Goal: Task Accomplishment & Management: Use online tool/utility

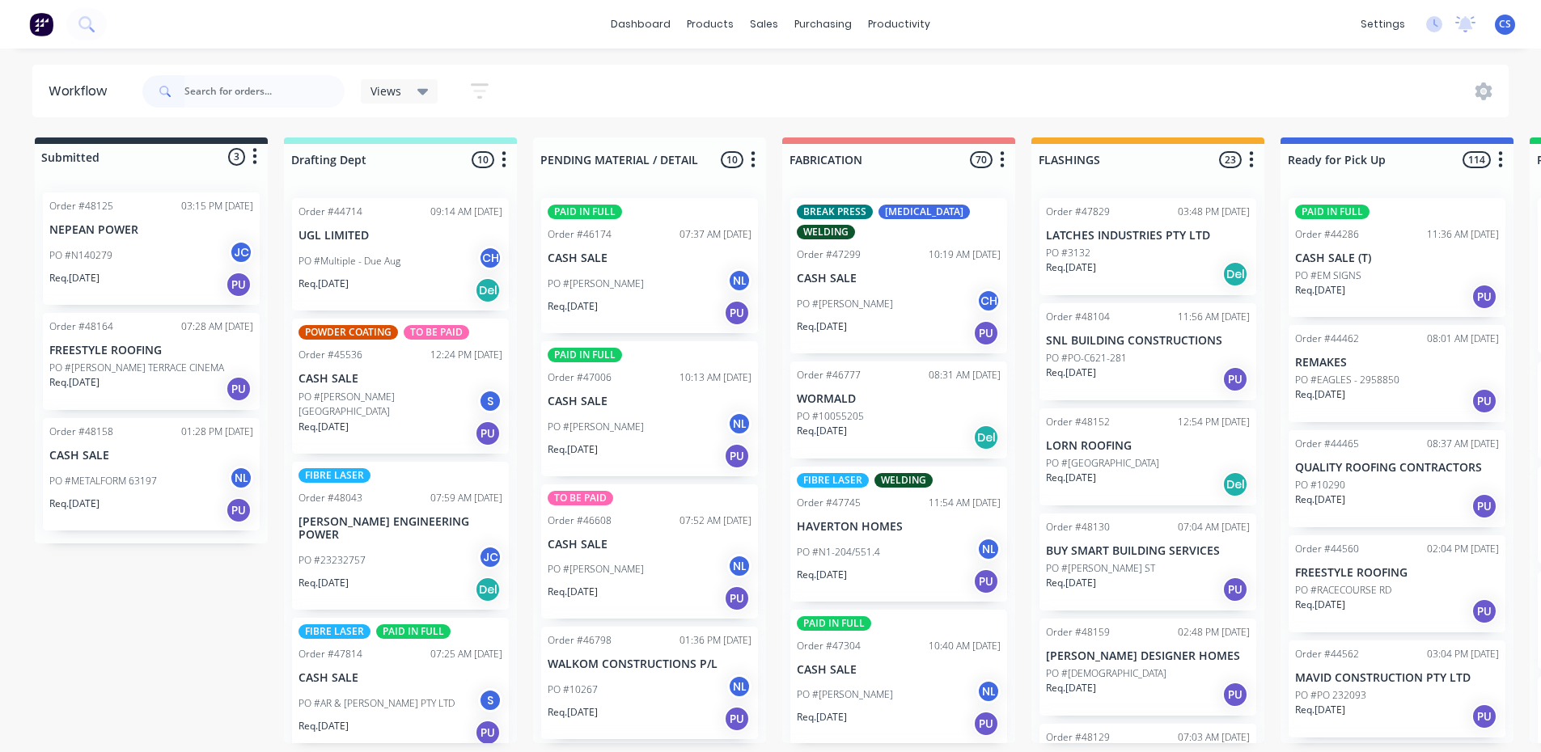
click at [283, 95] on input "text" at bounding box center [264, 91] width 160 height 32
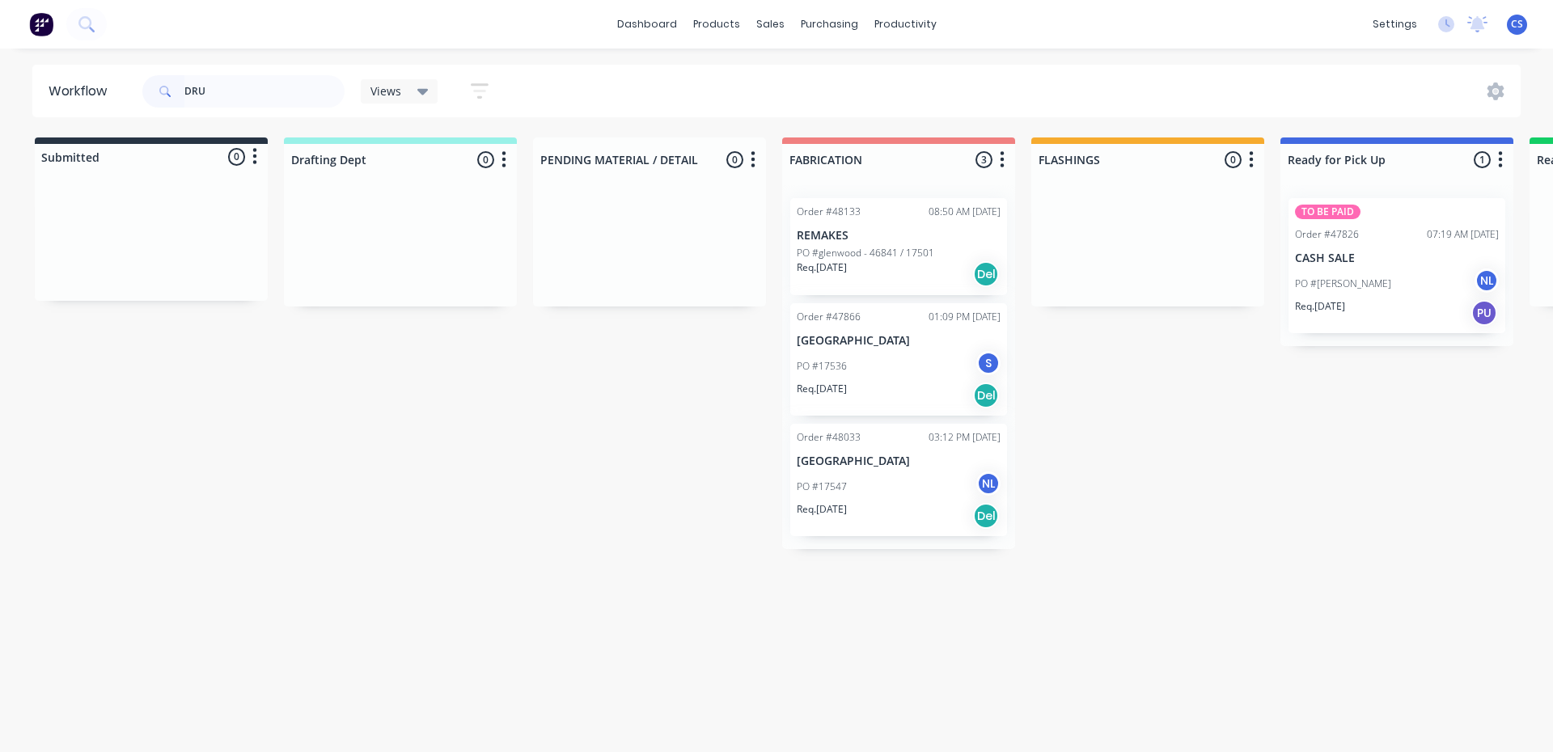
type input "DRU"
click at [1345, 273] on div "PO #[PERSON_NAME] NL" at bounding box center [1397, 284] width 204 height 31
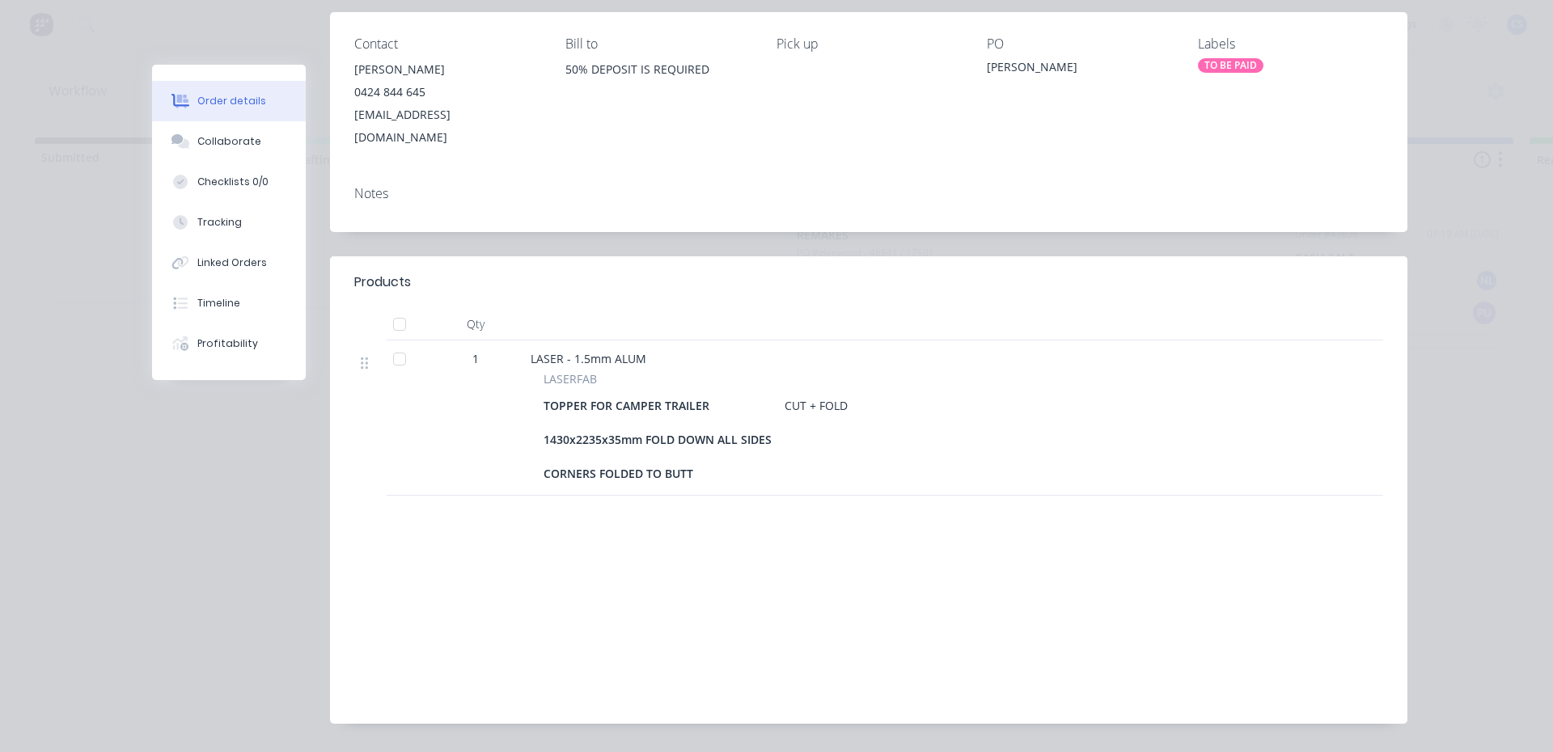
scroll to position [231, 0]
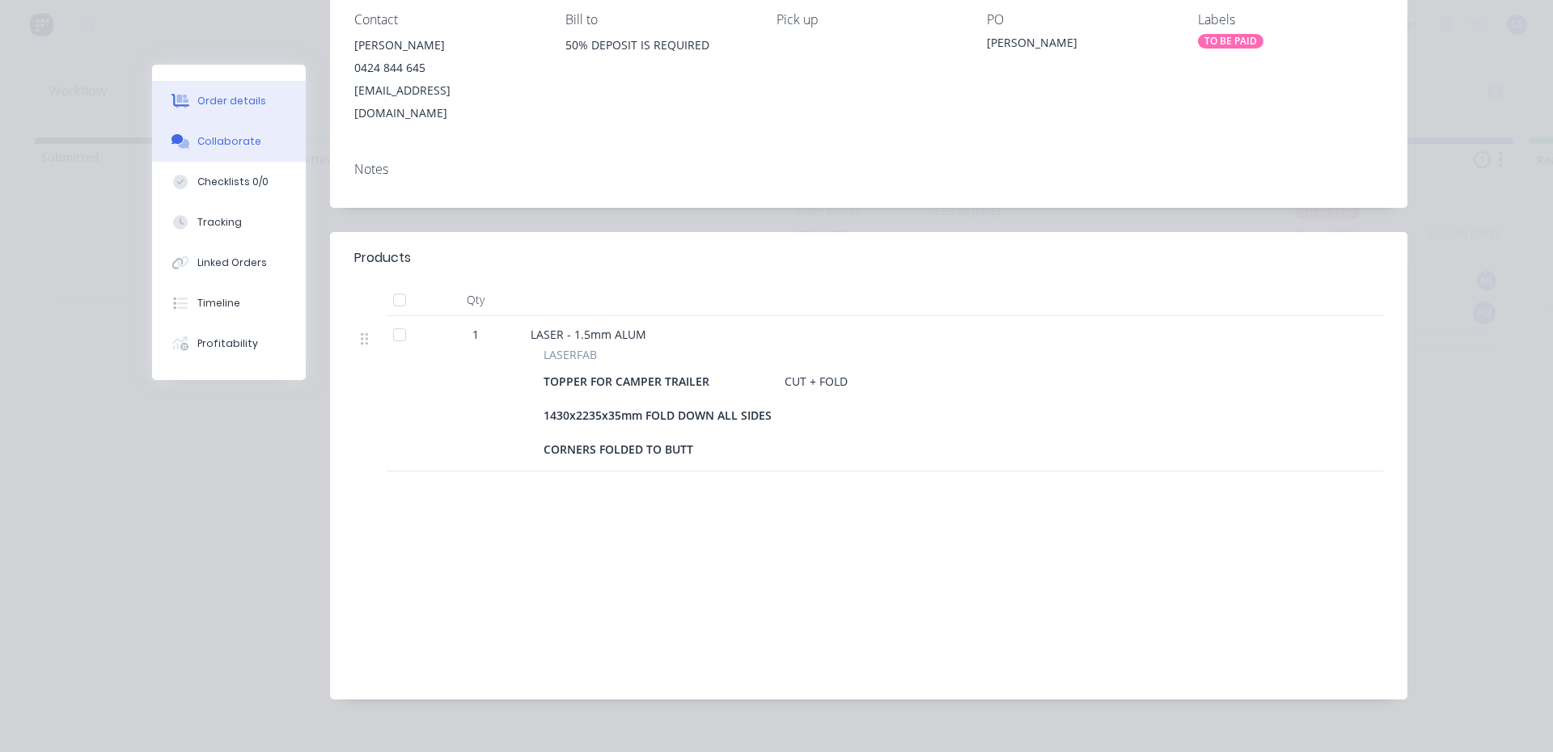
click at [202, 150] on button "Collaborate" at bounding box center [229, 141] width 154 height 40
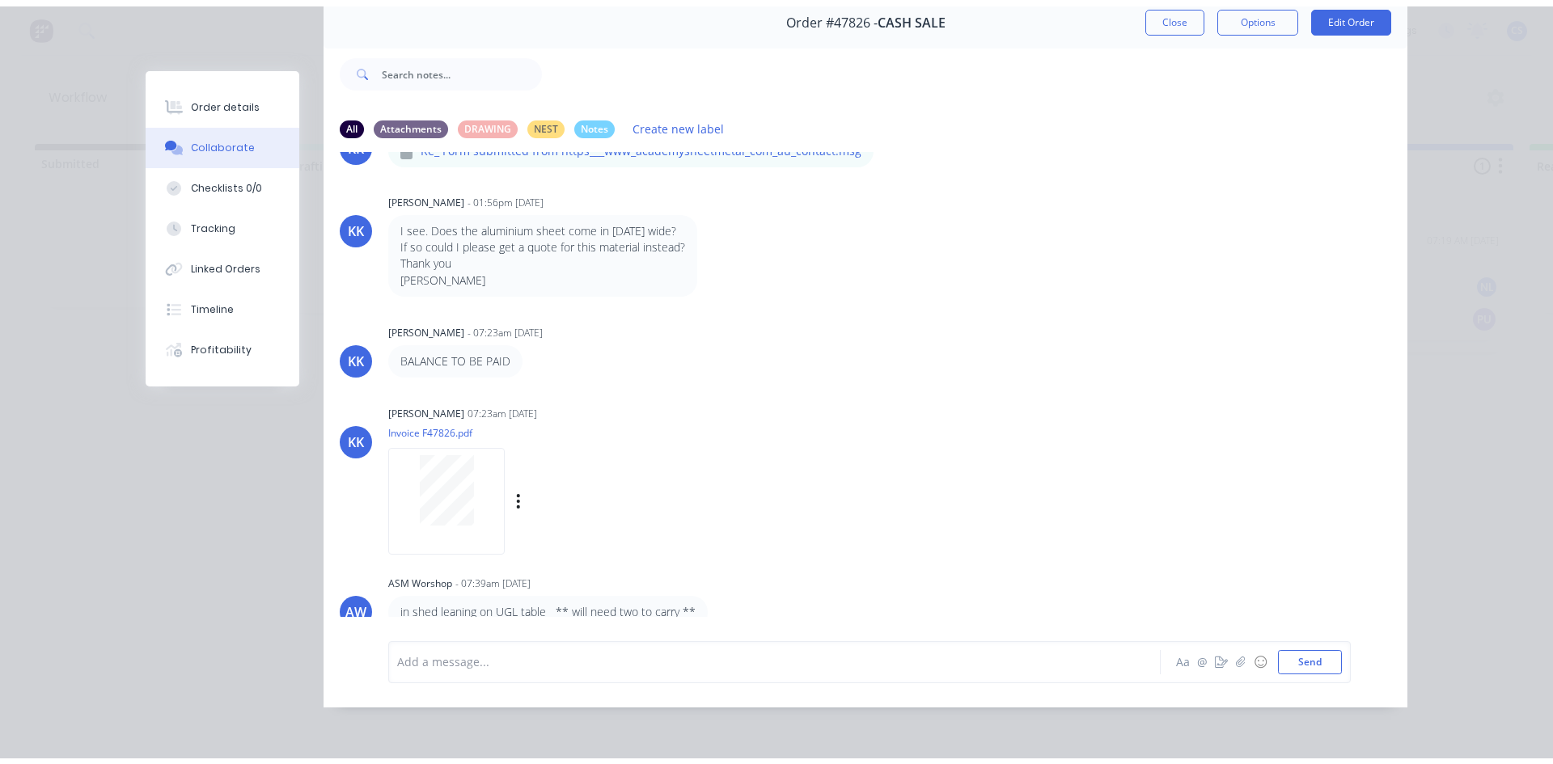
scroll to position [86, 0]
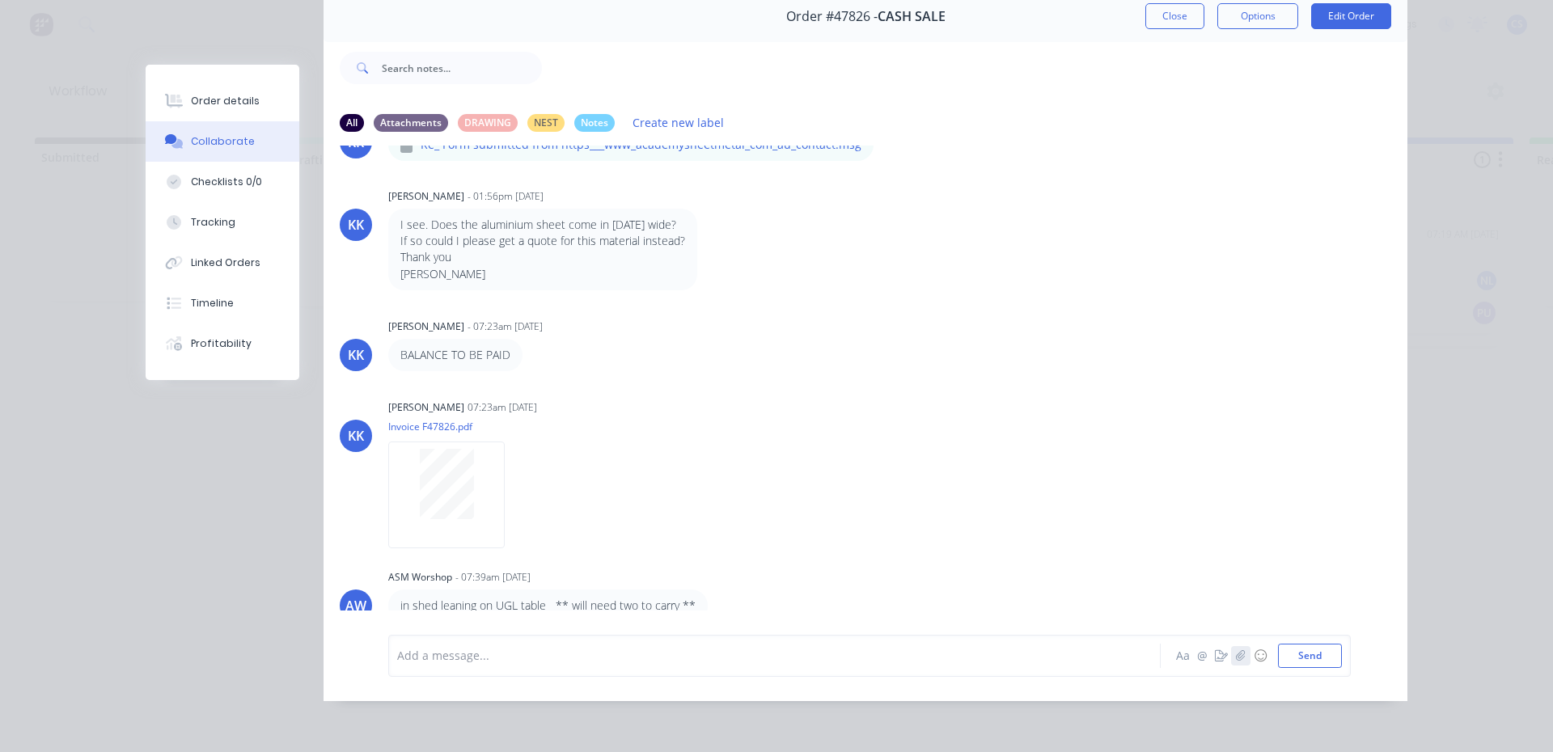
click at [1236, 659] on icon "button" at bounding box center [1241, 655] width 10 height 11
click at [1215, 653] on icon "button" at bounding box center [1221, 655] width 13 height 11
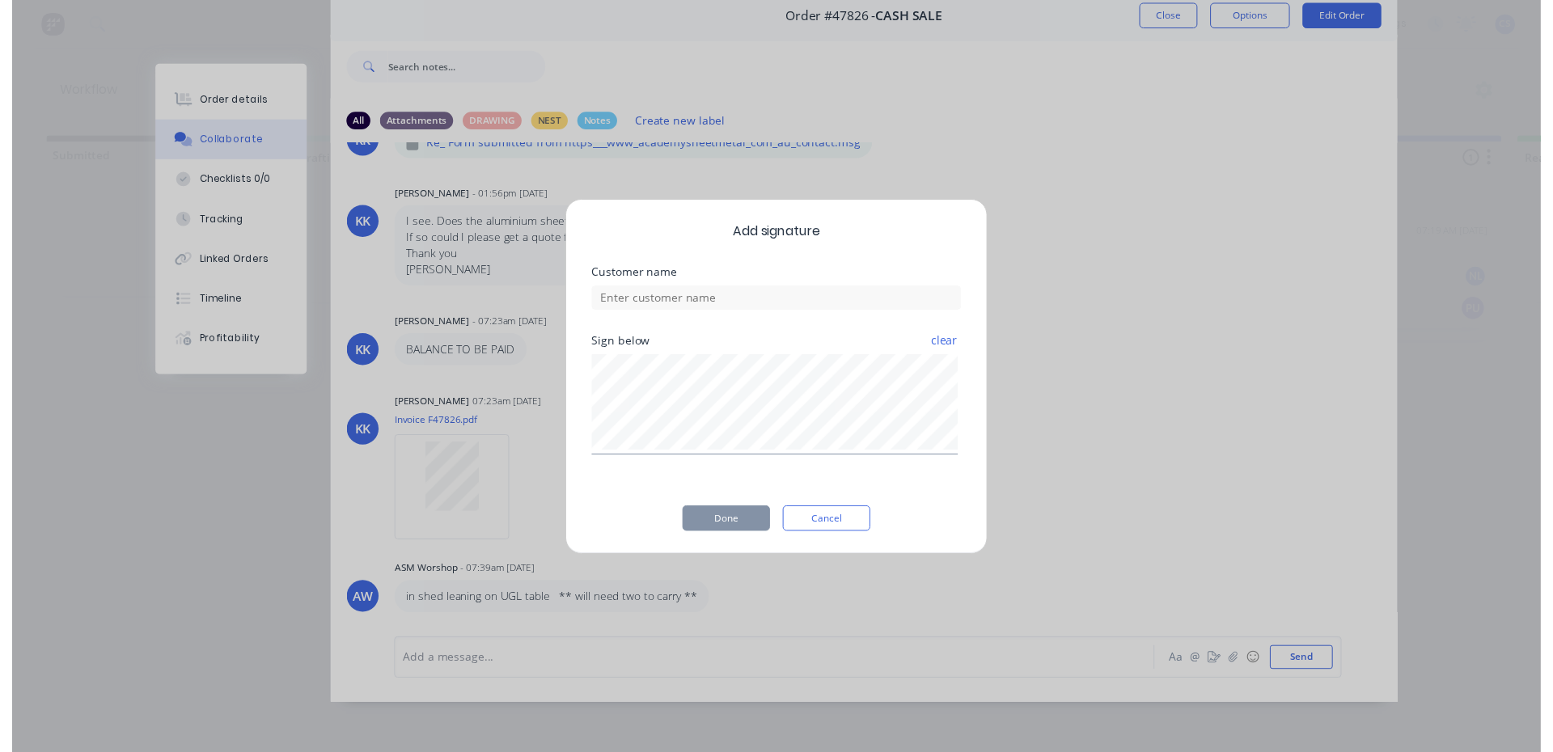
scroll to position [74, 0]
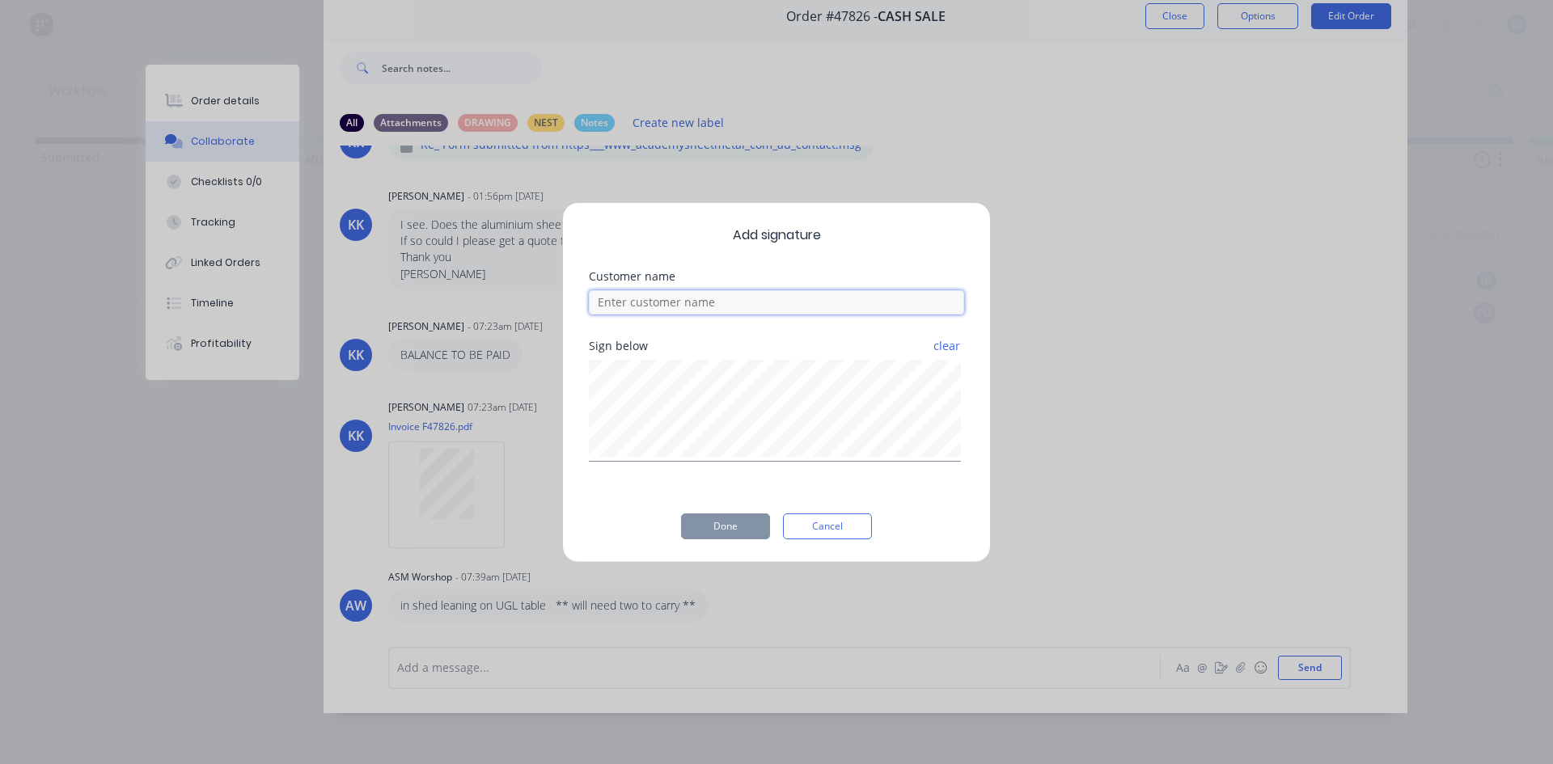
click at [724, 302] on input at bounding box center [776, 302] width 375 height 24
type input "[PERSON_NAME]"
click at [734, 526] on button "Done" at bounding box center [725, 527] width 89 height 26
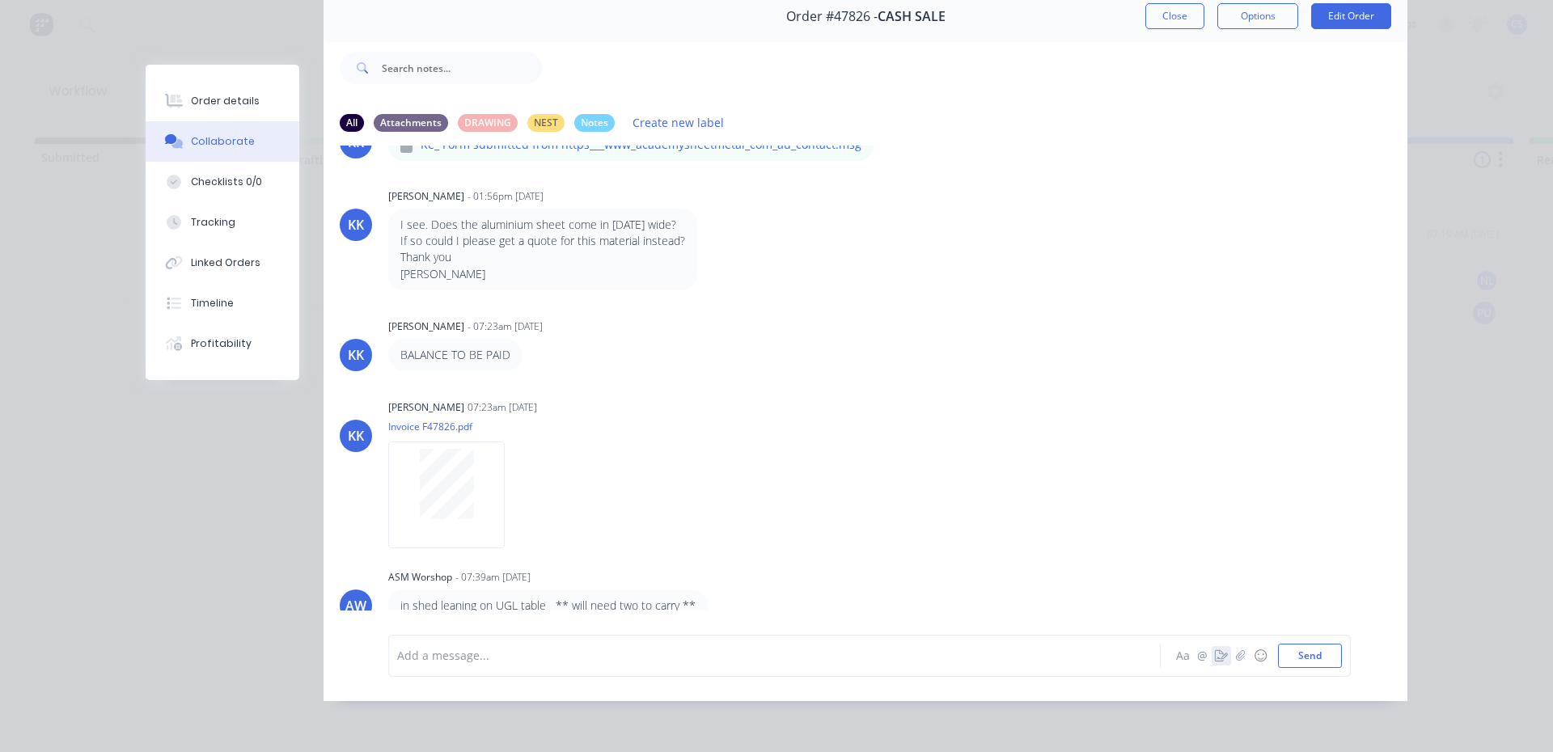
scroll to position [656, 0]
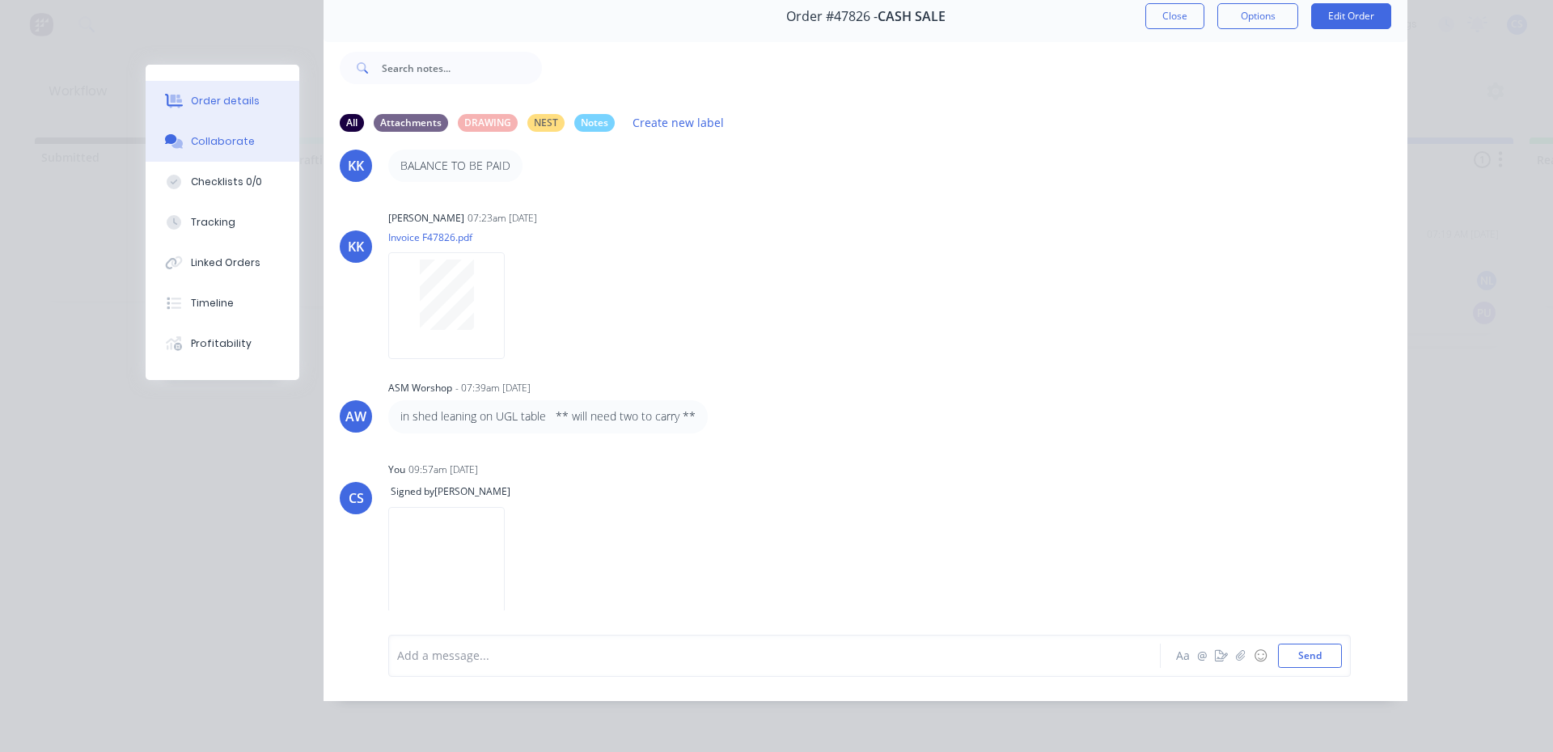
click at [244, 95] on div "Order details" at bounding box center [225, 101] width 69 height 15
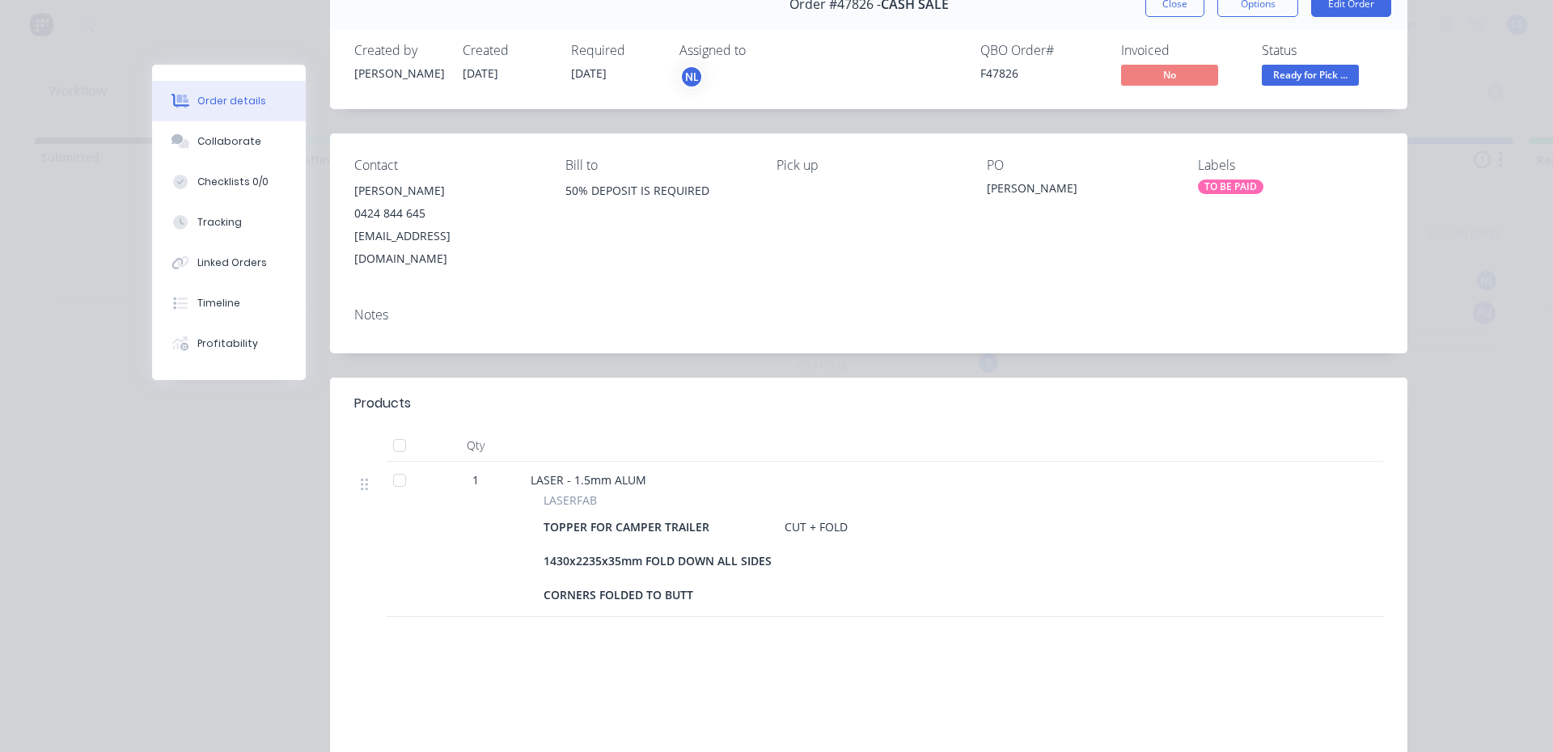
click at [1321, 81] on span "Ready for Pick ..." at bounding box center [1310, 75] width 97 height 20
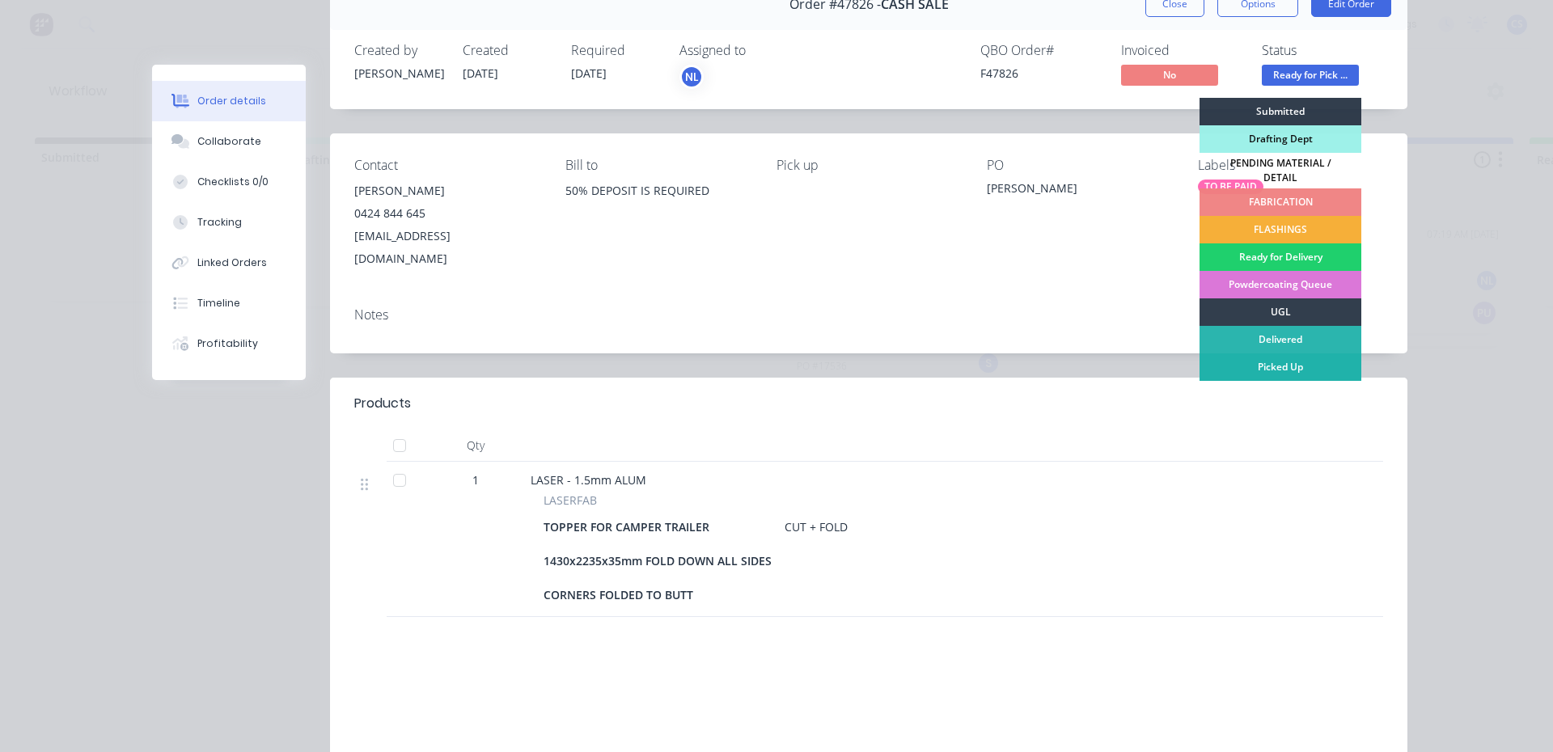
click at [1269, 360] on div "Picked Up" at bounding box center [1281, 368] width 162 height 28
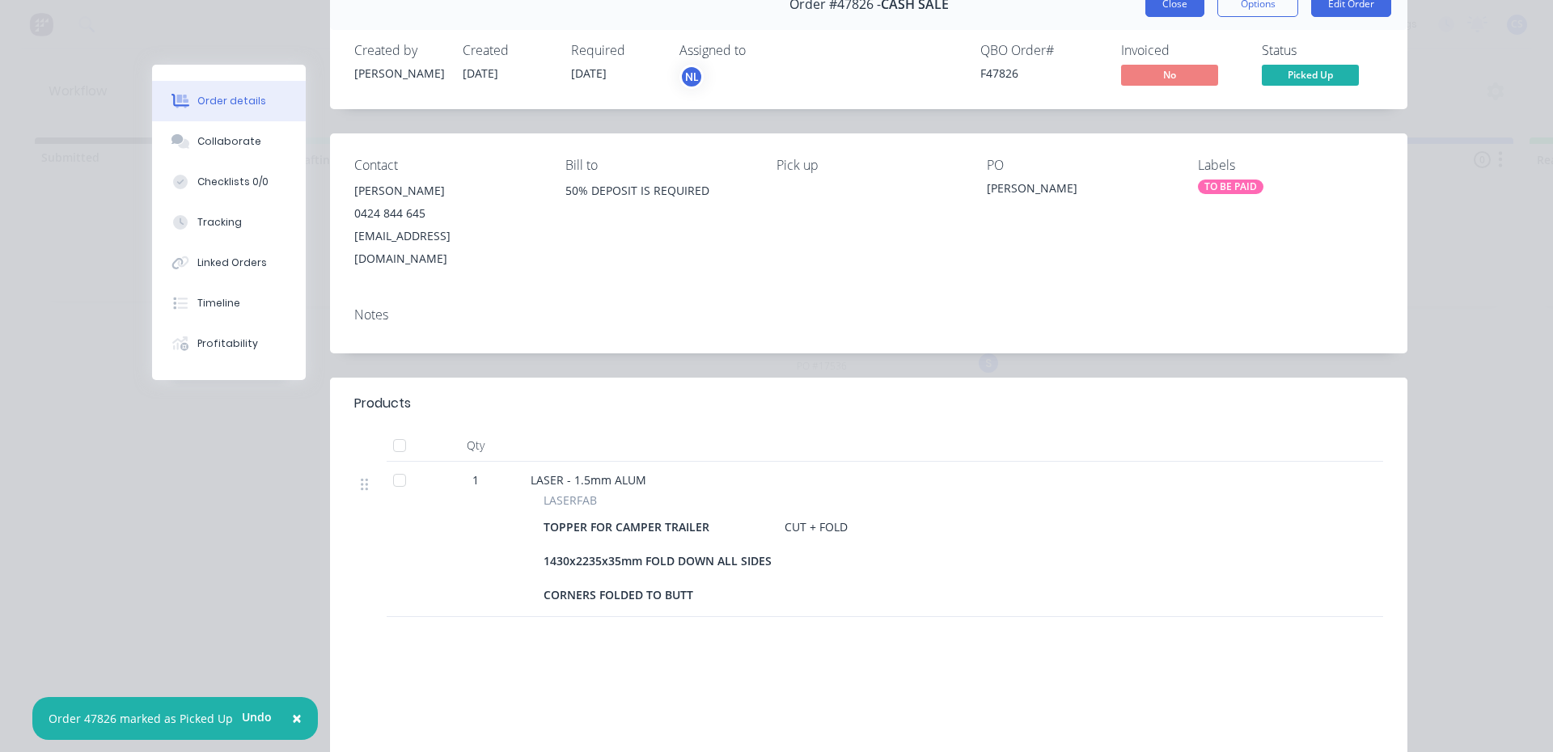
click at [1156, 10] on button "Close" at bounding box center [1175, 4] width 59 height 26
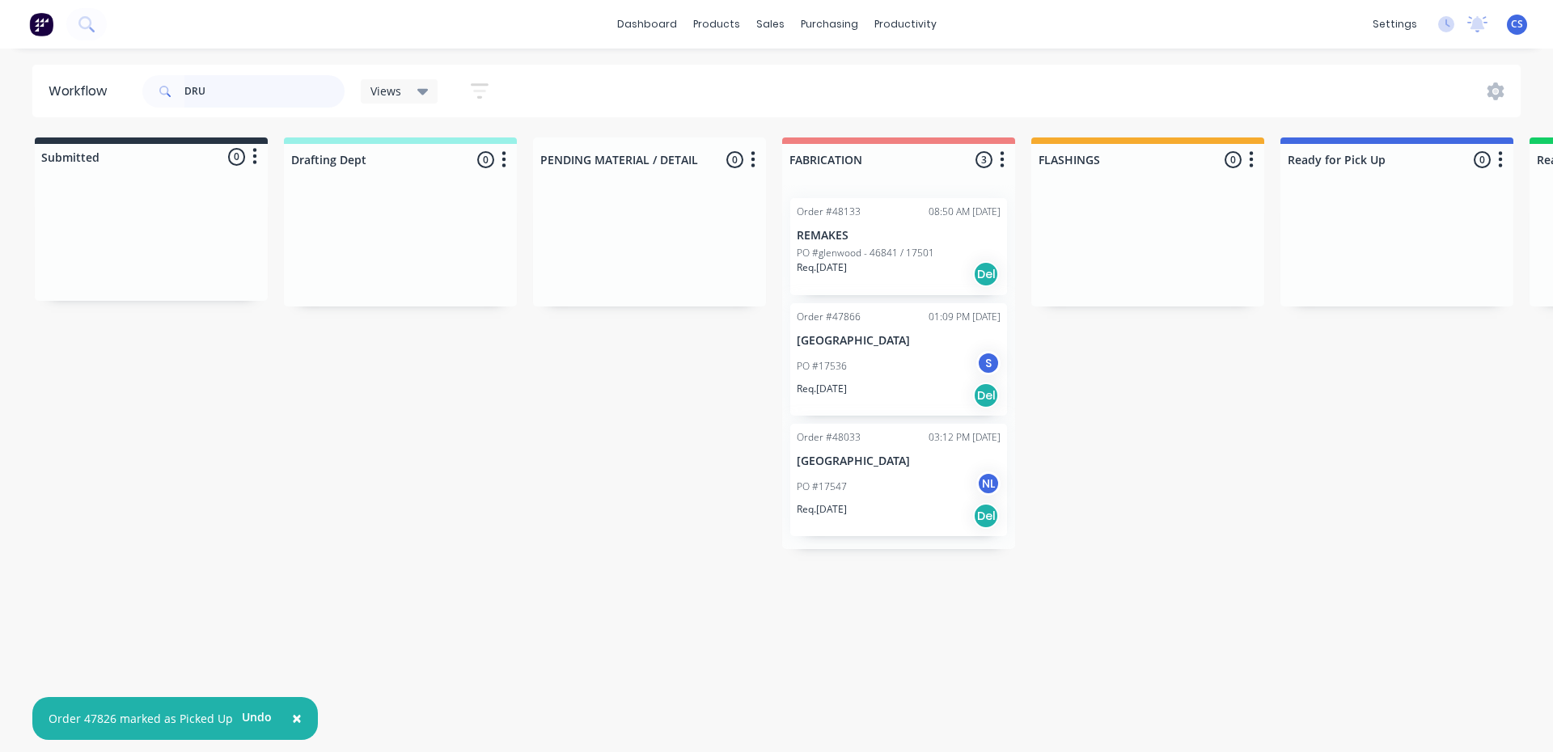
drag, startPoint x: 156, startPoint y: 98, endPoint x: 539, endPoint y: 46, distance: 386.1
click at [146, 97] on div "DRU" at bounding box center [243, 91] width 202 height 32
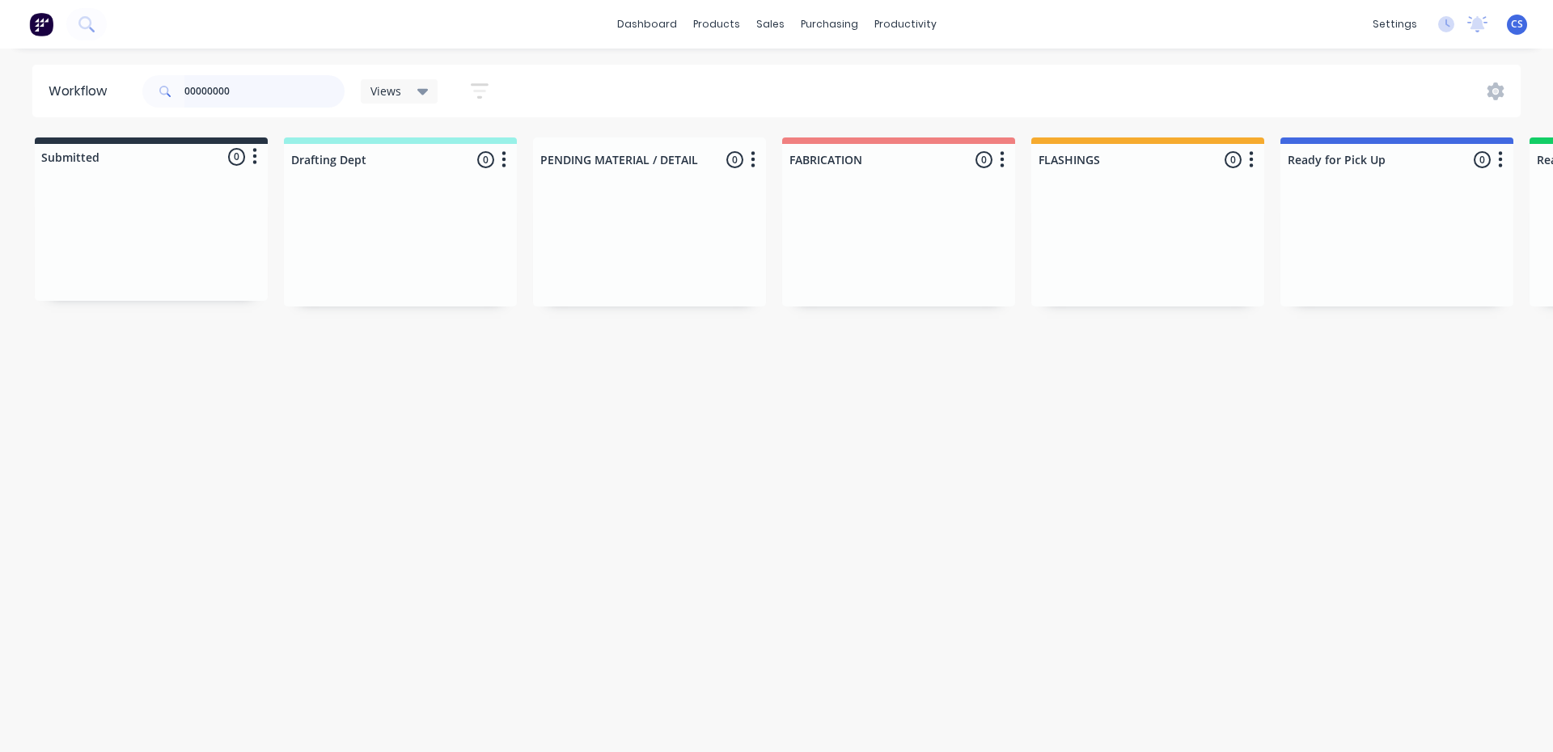
type input "00000000"
